Goal: Information Seeking & Learning: Learn about a topic

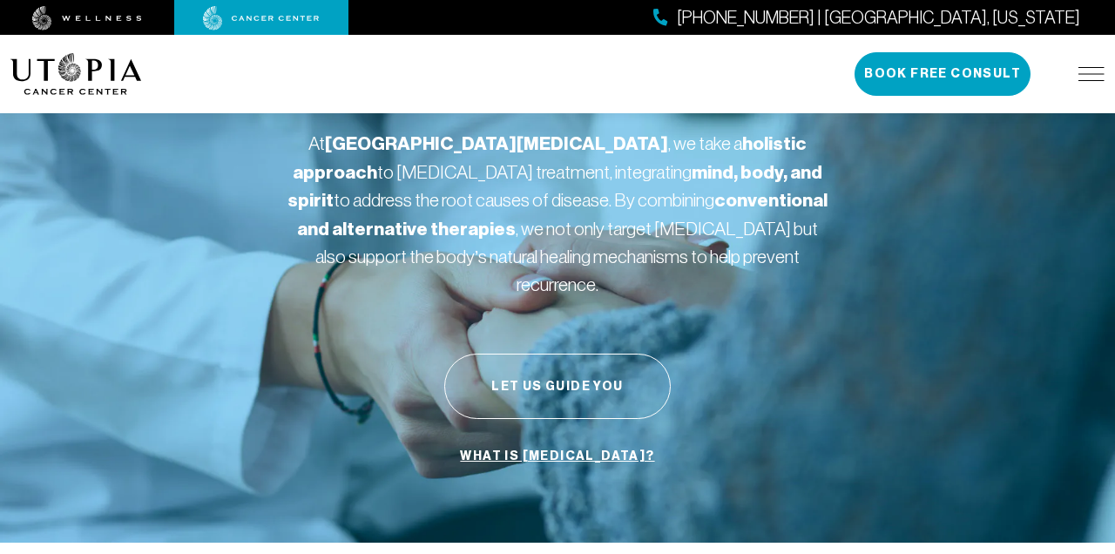
scroll to position [124, 0]
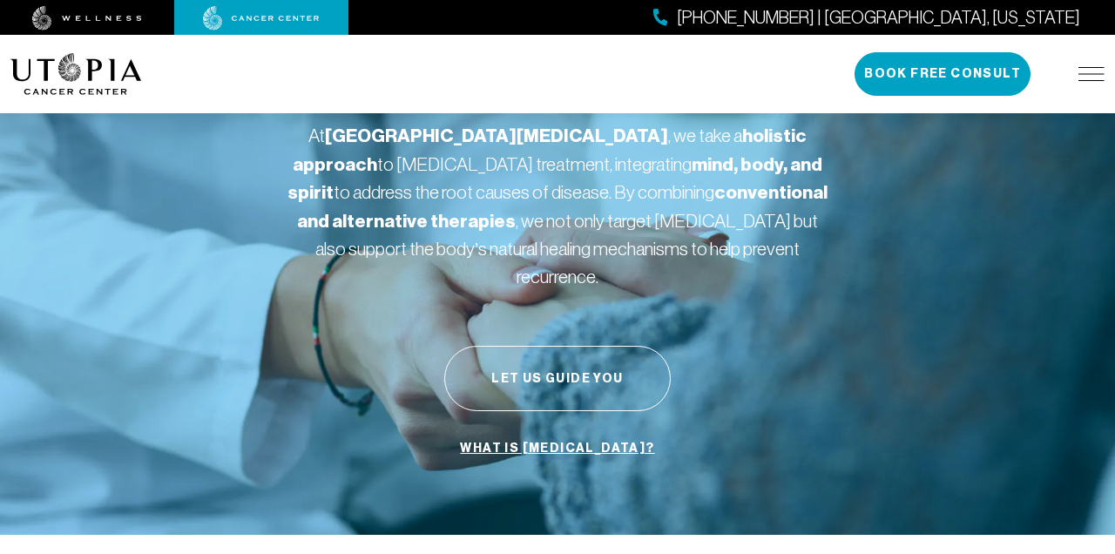
click at [1085, 72] on img at bounding box center [1092, 74] width 26 height 14
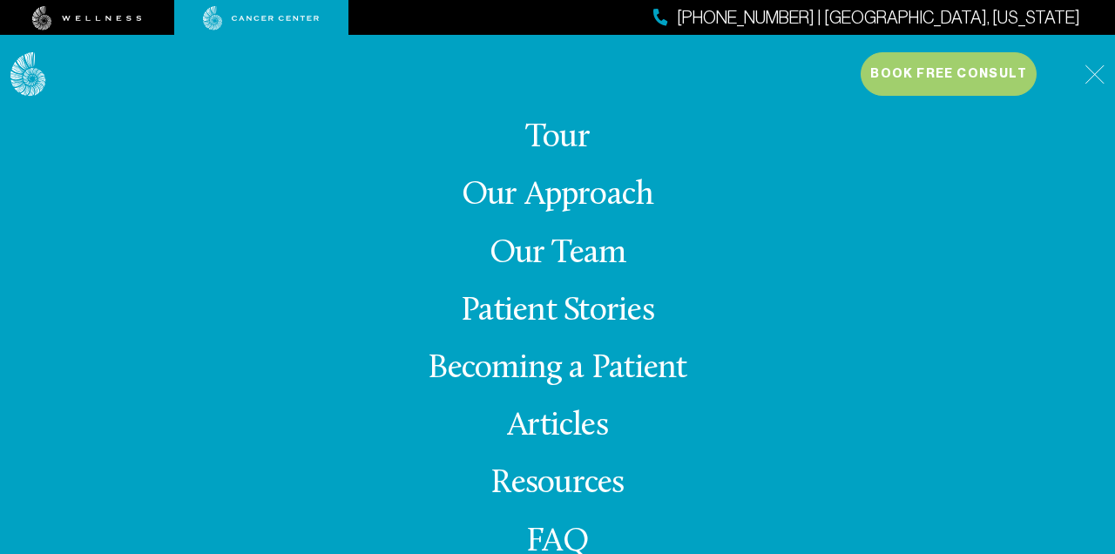
scroll to position [-6, 0]
click at [558, 137] on link "Tour" at bounding box center [557, 138] width 64 height 34
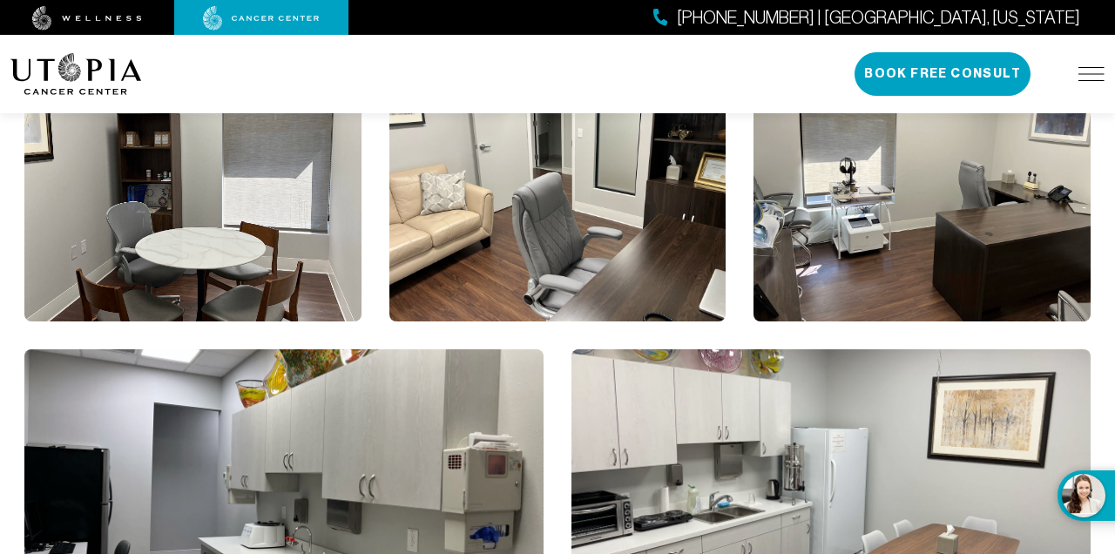
scroll to position [3471, 0]
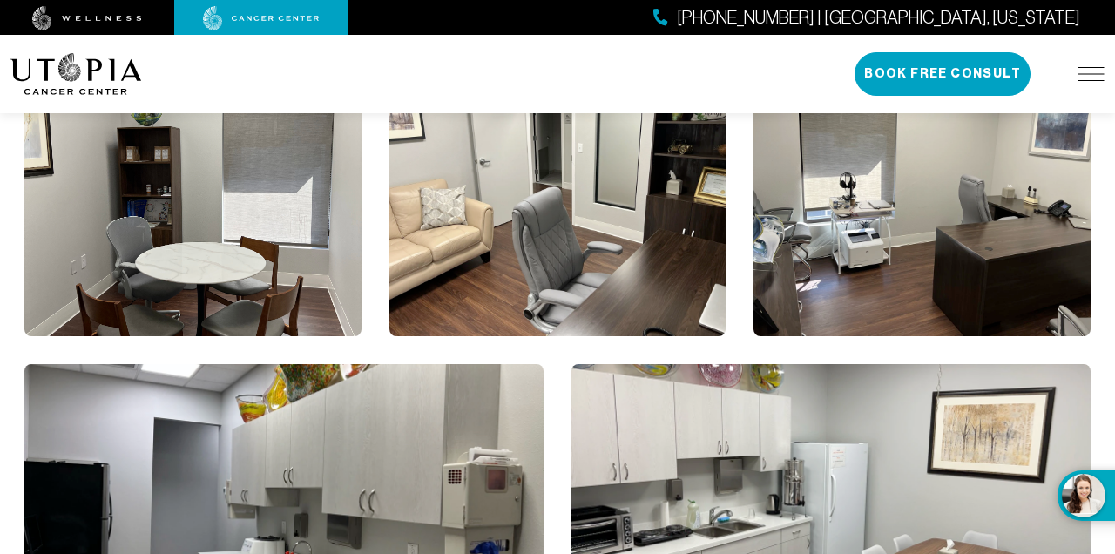
click at [1093, 64] on div "[PHONE_NUMBER] | [GEOGRAPHIC_DATA], [US_STATE] Book Free Consult" at bounding box center [980, 74] width 250 height 44
click at [1089, 69] on img at bounding box center [1092, 74] width 26 height 14
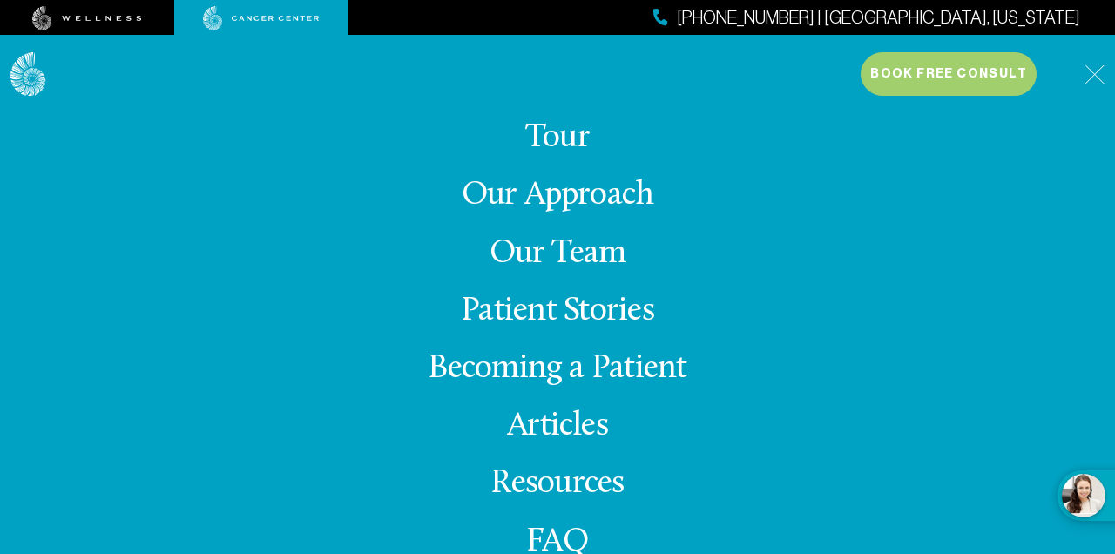
click at [593, 193] on link "Our Approach" at bounding box center [558, 196] width 193 height 34
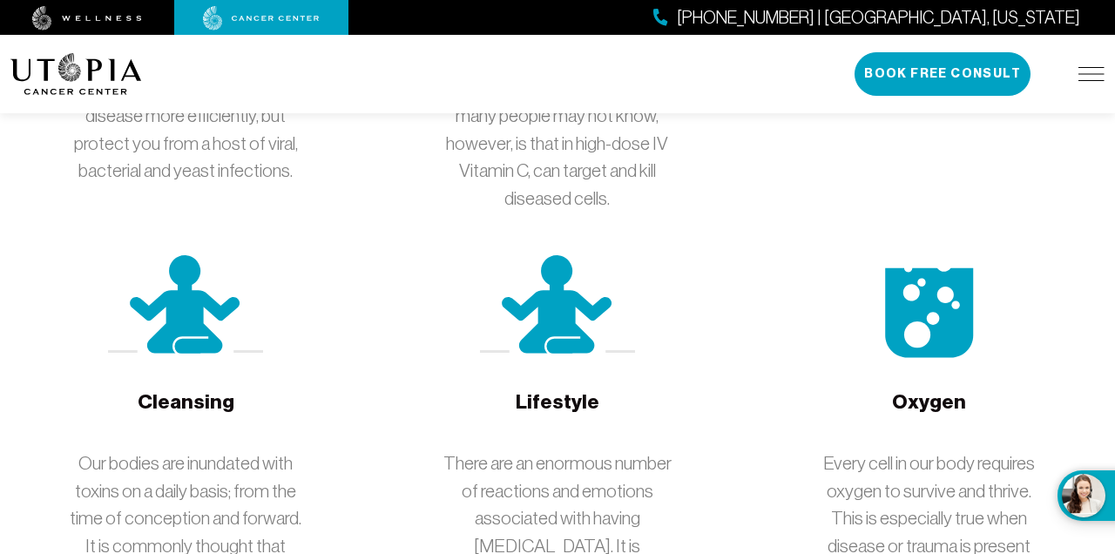
scroll to position [3386, 0]
